Goal: Use online tool/utility: Utilize a website feature to perform a specific function

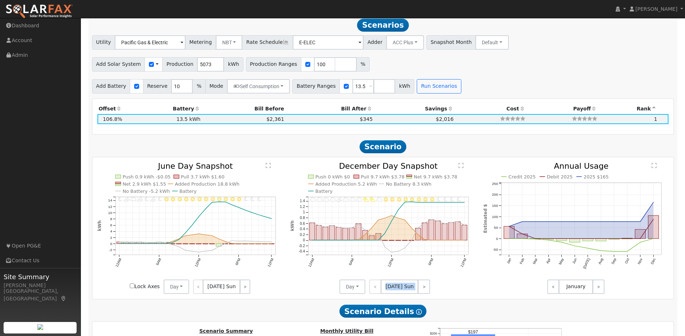
scroll to position [638, 0]
click at [39, 9] on img at bounding box center [39, 11] width 68 height 15
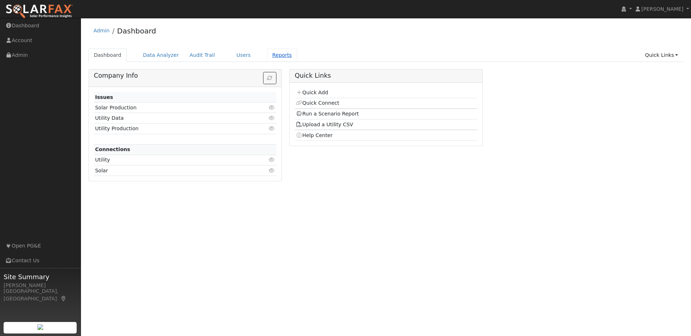
click at [272, 53] on link "Reports" at bounding box center [282, 55] width 30 height 13
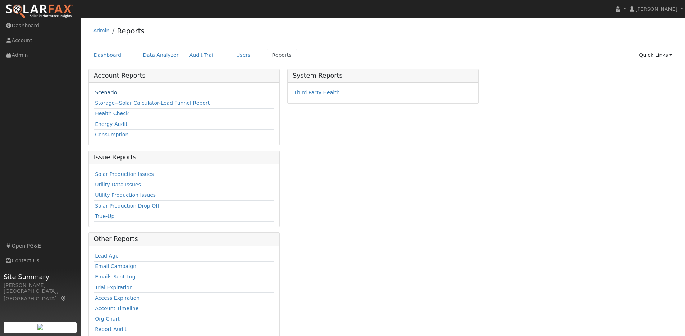
click at [106, 91] on link "Scenario" at bounding box center [106, 93] width 22 height 6
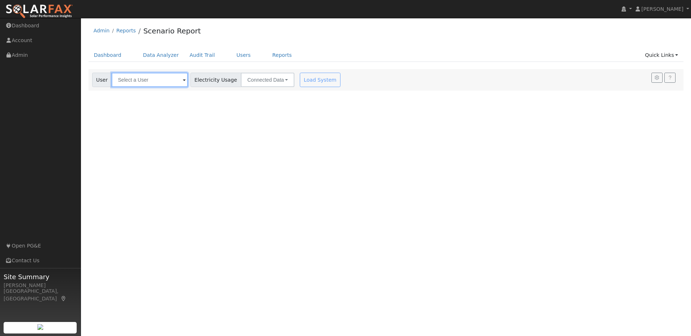
click at [165, 81] on input "text" at bounding box center [150, 80] width 76 height 14
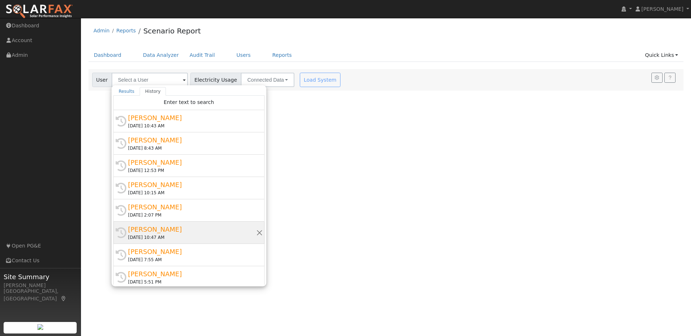
click at [191, 233] on div "[PERSON_NAME]" at bounding box center [192, 230] width 128 height 10
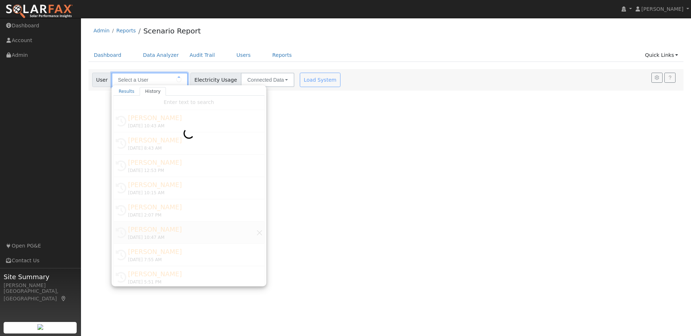
type input "[PERSON_NAME]"
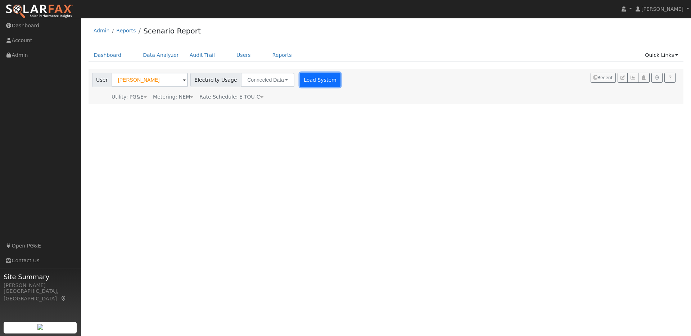
click at [300, 78] on button "Load System" at bounding box center [320, 80] width 41 height 14
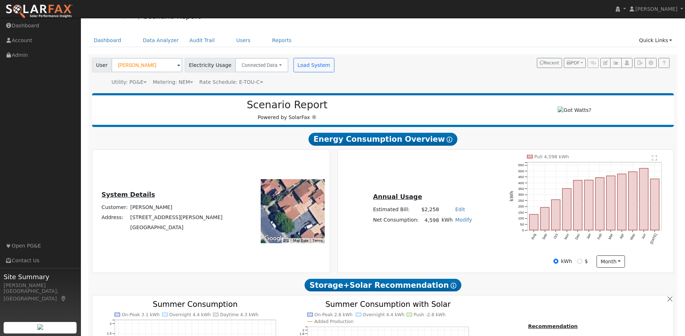
scroll to position [30, 0]
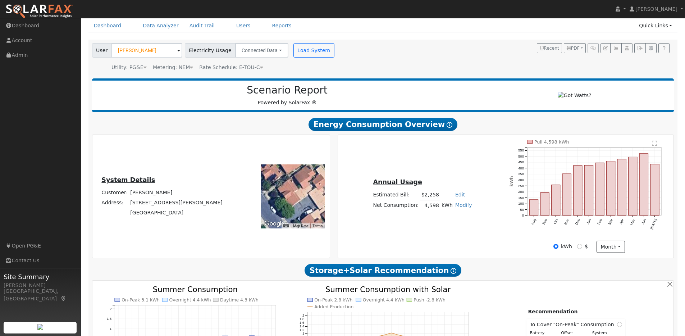
click at [458, 208] on link "Modify" at bounding box center [463, 205] width 17 height 6
click at [447, 235] on link "Add Electric Vehicle" at bounding box center [439, 232] width 60 height 10
click at [423, 213] on input "200" at bounding box center [406, 209] width 41 height 9
type input "250"
click at [466, 227] on button "Save" at bounding box center [468, 225] width 21 height 12
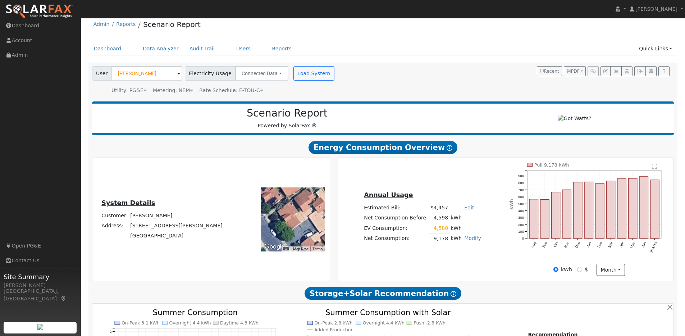
scroll to position [13, 0]
